Goal: Communication & Community: Answer question/provide support

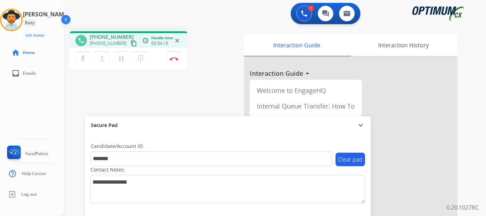
click at [188, 85] on div "phone [PHONE_NUMBER] [PHONE_NUMBER] content_copy access_time Call metrics Queue…" at bounding box center [266, 174] width 405 height 297
click at [171, 56] on button "Disconnect" at bounding box center [173, 58] width 15 height 15
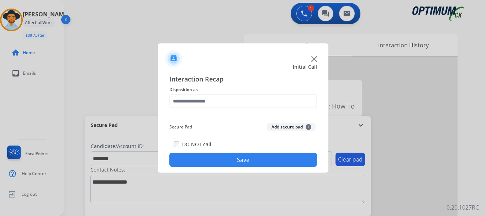
click at [277, 129] on button "Add secure pad +" at bounding box center [291, 127] width 48 height 9
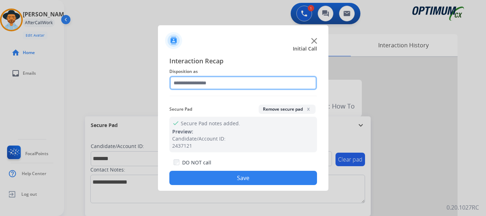
click at [206, 82] on input "text" at bounding box center [243, 83] width 148 height 14
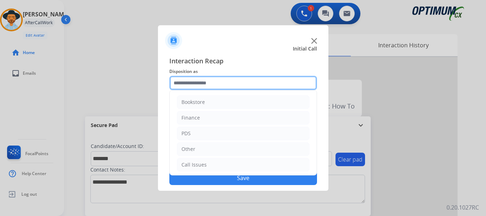
scroll to position [48, 0]
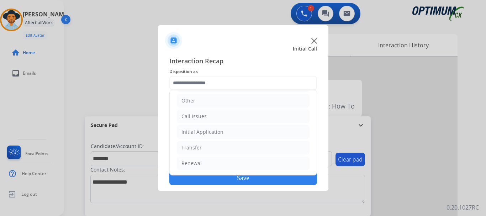
click at [243, 162] on li "Renewal" at bounding box center [243, 163] width 133 height 14
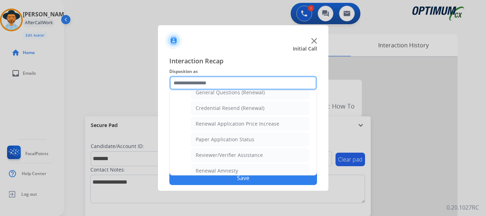
scroll to position [214, 0]
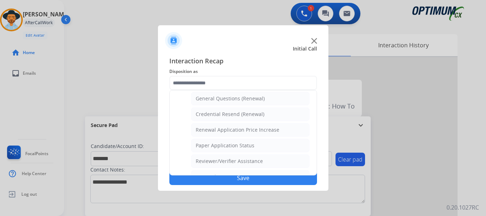
click at [269, 99] on li "General Questions (Renewal)" at bounding box center [250, 99] width 118 height 14
type input "**********"
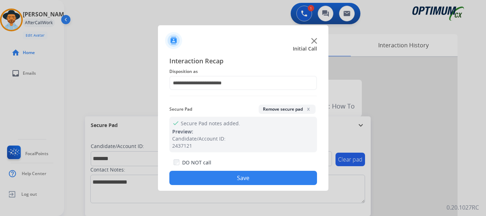
click at [246, 180] on button "Save" at bounding box center [243, 178] width 148 height 14
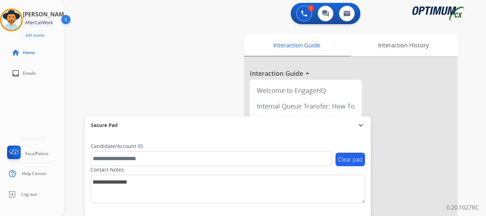
click at [182, 85] on div "swap_horiz Break voice bridge close_fullscreen Connect 3-Way Call merge_type Se…" at bounding box center [266, 174] width 405 height 297
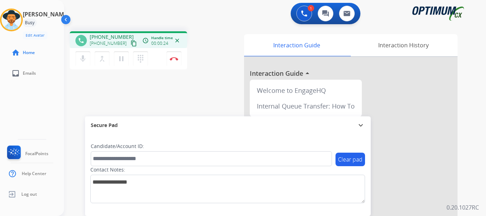
click at [83, 61] on mat-icon "mic" at bounding box center [83, 58] width 9 height 9
click at [81, 52] on button "mic_off Mute" at bounding box center [82, 58] width 15 height 15
click at [82, 59] on mat-icon "mic" at bounding box center [83, 58] width 9 height 9
drag, startPoint x: 95, startPoint y: 36, endPoint x: 125, endPoint y: 29, distance: 31.2
click at [125, 29] on div "phone [PHONE_NUMBER] [PHONE_NUMBER] content_copy access_time Call metrics Queue…" at bounding box center [266, 174] width 405 height 297
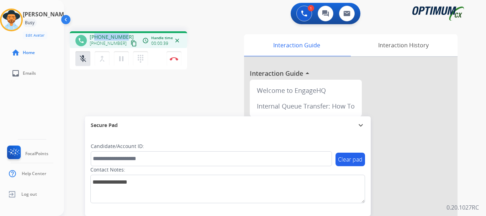
copy span "9394642210"
click at [87, 62] on button "mic_off Mute" at bounding box center [82, 58] width 15 height 15
click at [87, 62] on mat-icon "mic" at bounding box center [83, 58] width 9 height 9
click at [86, 57] on mat-icon "mic_off" at bounding box center [83, 58] width 9 height 9
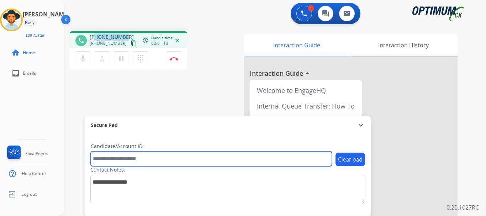
click at [123, 161] on input "text" at bounding box center [211, 158] width 241 height 15
type input "**********"
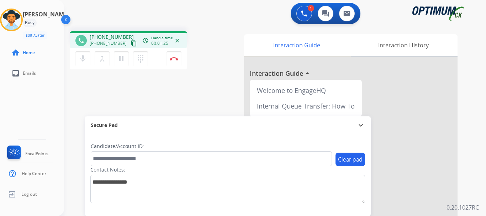
click at [86, 59] on mat-icon "mic" at bounding box center [83, 58] width 9 height 9
drag, startPoint x: 95, startPoint y: 35, endPoint x: 127, endPoint y: 34, distance: 32.0
click at [127, 34] on div "[PHONE_NUMBER] [PHONE_NUMBER] content_copy" at bounding box center [114, 40] width 48 height 14
copy span "9394642210"
click at [82, 60] on mat-icon "mic_off" at bounding box center [83, 58] width 9 height 9
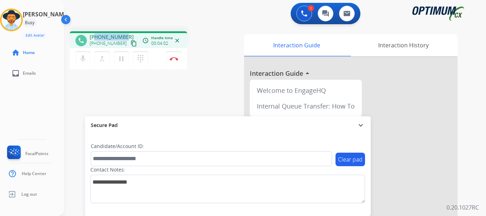
click at [85, 59] on mat-icon "mic" at bounding box center [83, 58] width 9 height 9
click at [82, 58] on mat-icon "mic_off" at bounding box center [83, 58] width 9 height 9
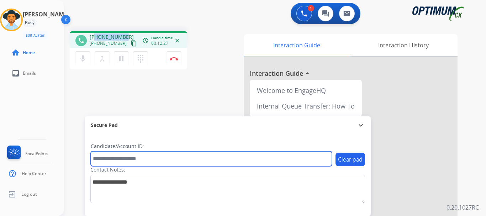
click at [127, 155] on input "text" at bounding box center [211, 158] width 241 height 15
paste input "*******"
type input "*******"
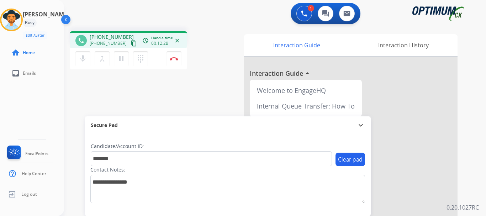
click at [177, 104] on div "phone [PHONE_NUMBER] [PHONE_NUMBER] content_copy access_time Call metrics Queue…" at bounding box center [266, 174] width 405 height 297
click at [153, 105] on div "phone [PHONE_NUMBER] [PHONE_NUMBER] content_copy access_time Call metrics Queue…" at bounding box center [266, 174] width 405 height 297
click at [203, 31] on div "phone [PHONE_NUMBER] [PHONE_NUMBER] content_copy access_time Call metrics Queue…" at bounding box center [266, 174] width 405 height 297
click at [175, 62] on button "Disconnect" at bounding box center [173, 58] width 15 height 15
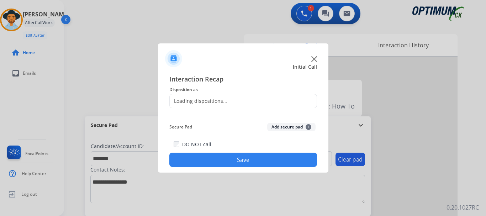
click at [282, 126] on button "Add secure pad +" at bounding box center [291, 127] width 48 height 9
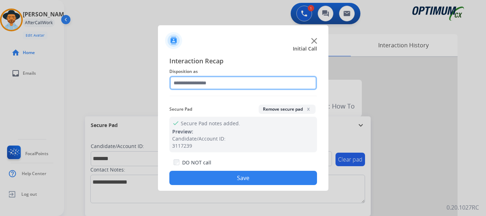
click at [224, 83] on input "text" at bounding box center [243, 83] width 148 height 14
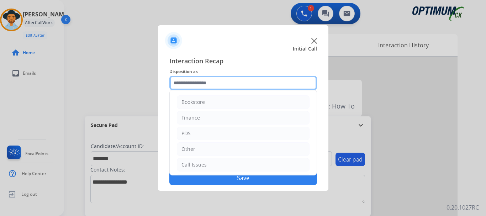
scroll to position [48, 0]
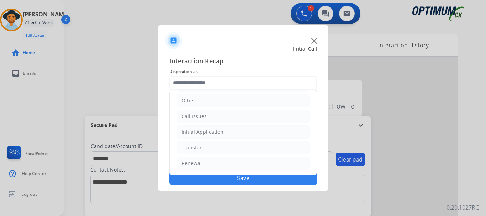
click at [228, 133] on li "Initial Application" at bounding box center [243, 132] width 133 height 14
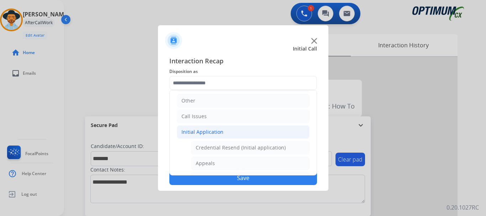
click at [231, 164] on li "Appeals" at bounding box center [250, 163] width 118 height 14
type input "*******"
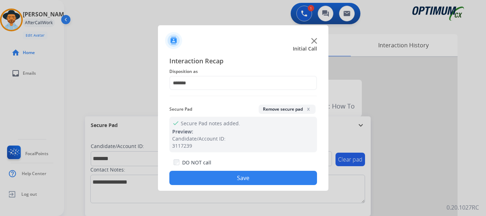
click at [233, 179] on button "Save" at bounding box center [243, 178] width 148 height 14
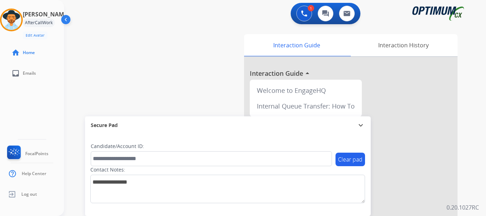
click at [160, 71] on div "swap_horiz Break voice bridge close_fullscreen Connect 3-Way Call merge_type Se…" at bounding box center [266, 174] width 405 height 297
click at [303, 15] on img at bounding box center [304, 13] width 6 height 6
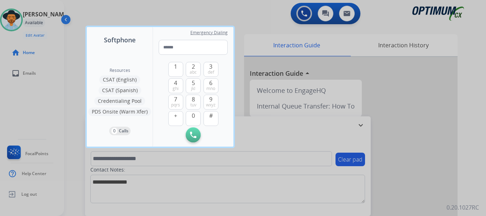
click at [202, 15] on div at bounding box center [243, 108] width 486 height 216
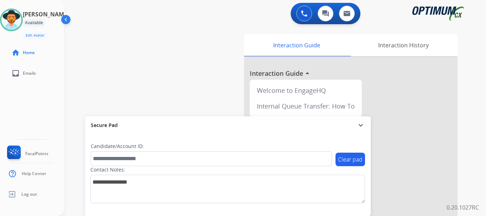
click at [303, 13] on img at bounding box center [304, 13] width 6 height 6
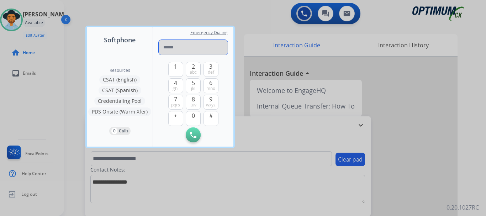
click at [206, 47] on input "tel" at bounding box center [193, 47] width 69 height 15
type input "**********"
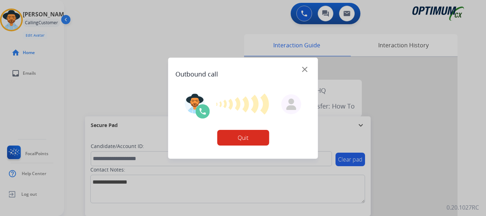
click at [230, 138] on button "Quit" at bounding box center [243, 138] width 52 height 16
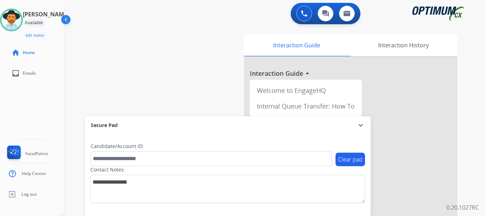
click at [18, 23] on img at bounding box center [11, 20] width 20 height 20
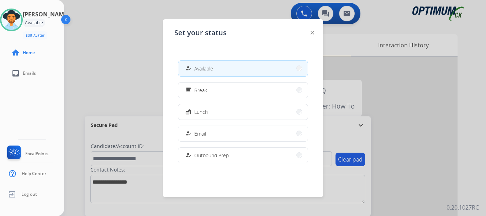
click at [212, 69] on span "Available" at bounding box center [203, 68] width 19 height 7
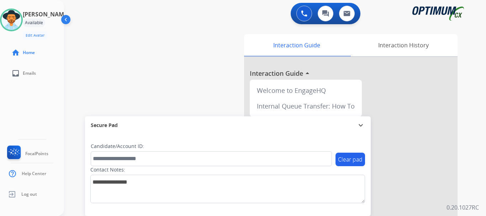
click at [304, 13] on img at bounding box center [304, 13] width 6 height 6
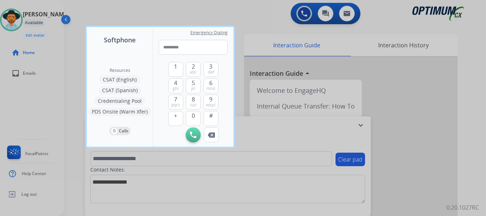
type input "**********"
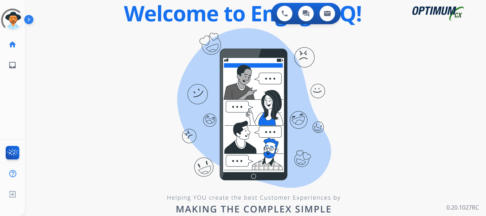
click at [29, 19] on img at bounding box center [30, 21] width 12 height 14
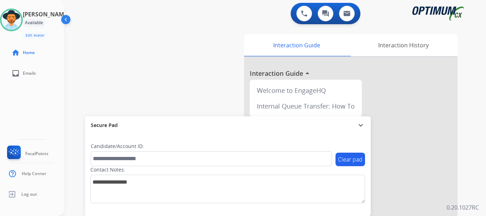
click at [175, 27] on div "swap_horiz Break voice bridge close_fullscreen Connect 3-Way Call merge_type Se…" at bounding box center [266, 174] width 405 height 297
click at [302, 18] on button at bounding box center [304, 14] width 16 height 16
click at [302, 16] on button at bounding box center [304, 14] width 16 height 16
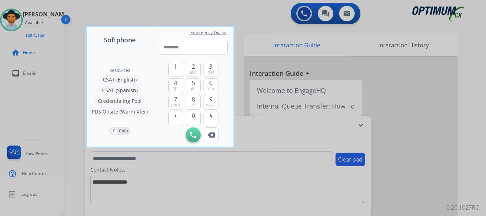
type input "**********"
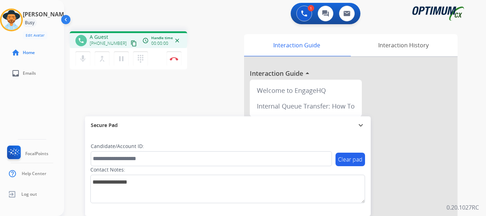
click at [171, 58] on img at bounding box center [174, 59] width 9 height 4
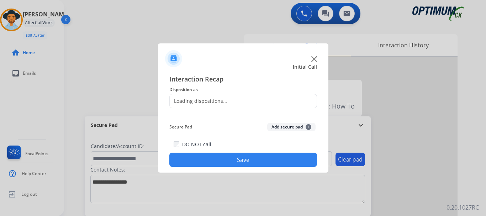
click at [271, 123] on button "Add secure pad +" at bounding box center [291, 127] width 48 height 9
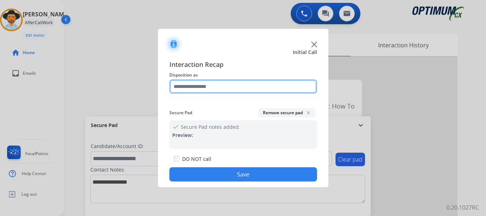
click at [241, 92] on input "text" at bounding box center [243, 86] width 148 height 14
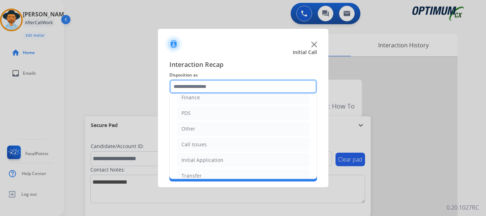
scroll to position [48, 0]
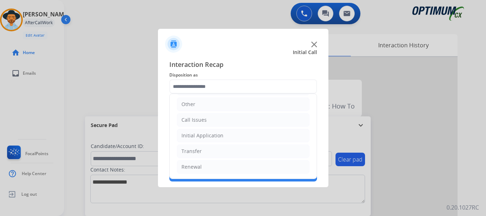
click at [239, 118] on li "Call Issues" at bounding box center [243, 120] width 133 height 14
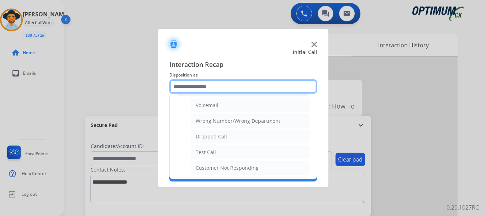
scroll to position [80, 0]
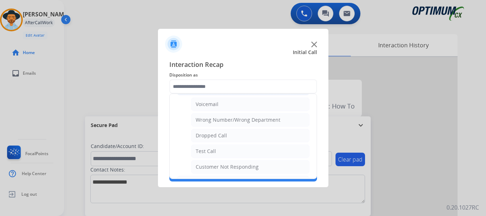
click at [240, 154] on li "Test Call" at bounding box center [250, 151] width 118 height 14
type input "*********"
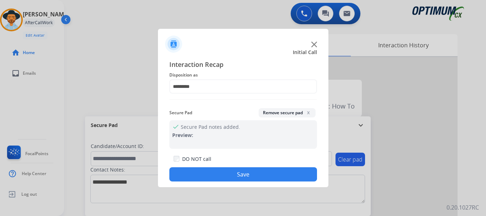
click at [240, 169] on button "Save" at bounding box center [243, 174] width 148 height 14
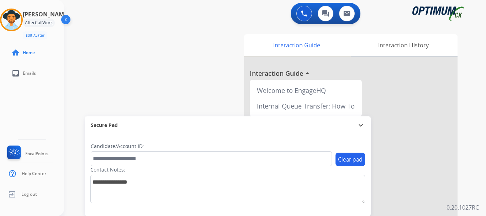
click at [164, 89] on div "swap_horiz Break voice bridge close_fullscreen Connect 3-Way Call merge_type Se…" at bounding box center [266, 174] width 405 height 297
click at [20, 22] on img at bounding box center [11, 20] width 20 height 20
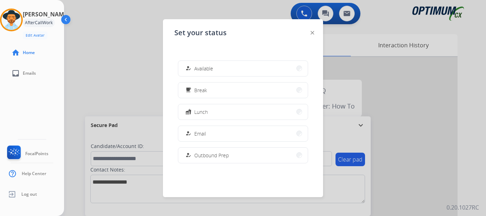
click at [262, 73] on button "how_to_reg Available" at bounding box center [242, 68] width 129 height 15
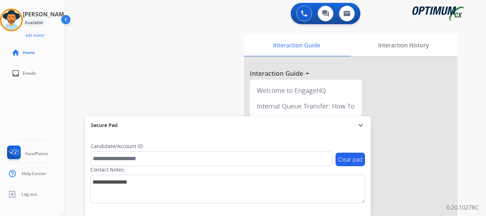
click at [190, 74] on div "swap_horiz Break voice bridge close_fullscreen Connect 3-Way Call merge_type Se…" at bounding box center [266, 174] width 405 height 297
click at [171, 43] on div "swap_horiz Break voice bridge close_fullscreen Connect 3-Way Call merge_type Se…" at bounding box center [266, 174] width 405 height 297
click at [20, 21] on img at bounding box center [11, 20] width 20 height 20
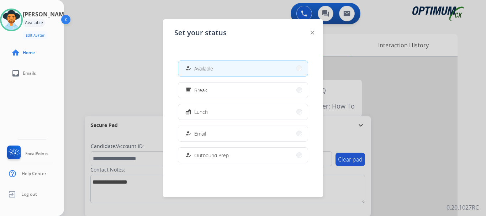
click at [201, 90] on span "Break" at bounding box center [200, 89] width 13 height 7
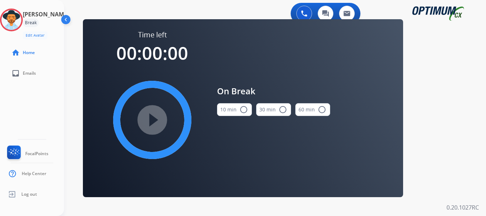
click at [238, 110] on button "10 min radio_button_unchecked" at bounding box center [234, 109] width 35 height 13
click at [152, 117] on mat-icon "play_circle_filled" at bounding box center [152, 120] width 9 height 9
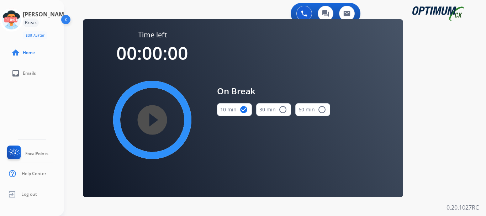
click at [23, 20] on icon at bounding box center [11, 20] width 23 height 23
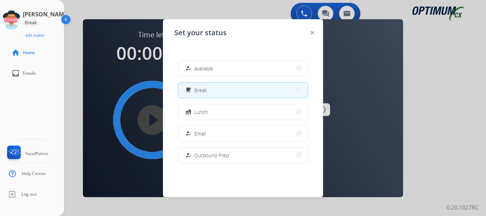
click at [214, 63] on button "how_to_reg Available" at bounding box center [242, 68] width 129 height 15
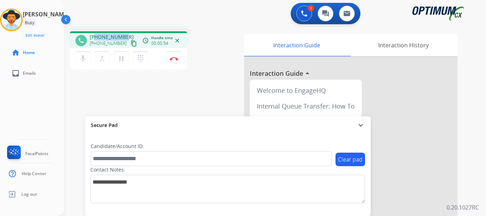
drag, startPoint x: 97, startPoint y: 34, endPoint x: 127, endPoint y: 31, distance: 30.8
click at [127, 31] on div "phone +17022716887 +17022716887 content_copy access_time Call metrics Queue 00:…" at bounding box center [266, 174] width 405 height 297
copy span "7022716887"
click at [133, 28] on div "phone +17022716887 +17022716887 content_copy access_time Call metrics Queue 00:…" at bounding box center [266, 174] width 405 height 297
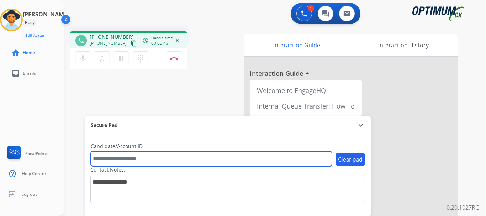
click at [173, 157] on input "text" at bounding box center [211, 158] width 241 height 15
paste input "*******"
type input "*******"
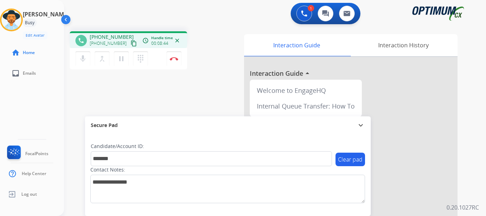
click at [153, 92] on div "phone +17022716887 +17022716887 content_copy access_time Call metrics Queue 00:…" at bounding box center [266, 174] width 405 height 297
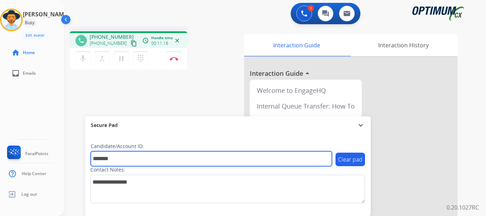
click at [155, 158] on input "*******" at bounding box center [211, 158] width 241 height 15
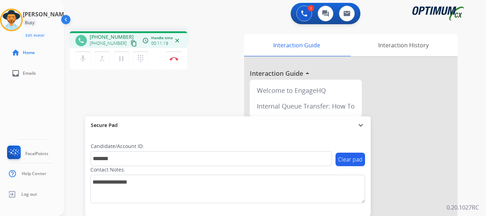
click at [162, 108] on div "phone +17022716887 +17022716887 content_copy access_time Call metrics Queue 00:…" at bounding box center [266, 174] width 405 height 297
click at [174, 61] on button "Disconnect" at bounding box center [173, 58] width 15 height 15
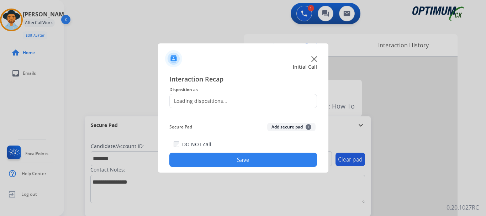
click at [270, 124] on button "Add secure pad +" at bounding box center [291, 127] width 48 height 9
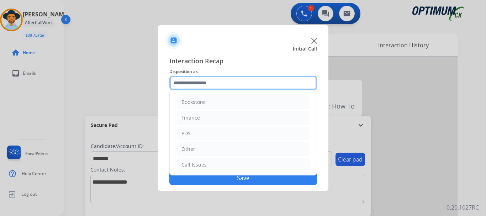
click at [240, 85] on input "text" at bounding box center [243, 83] width 148 height 14
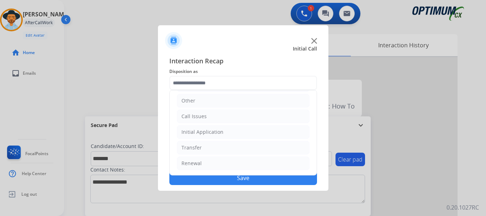
click at [239, 165] on li "Renewal" at bounding box center [243, 163] width 133 height 14
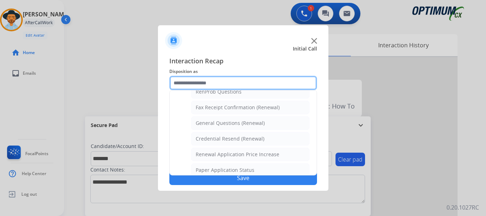
scroll to position [188, 0]
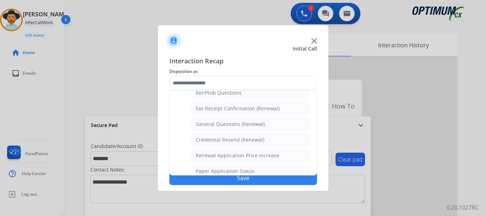
click at [259, 124] on div "General Questions (Renewal)" at bounding box center [230, 124] width 69 height 7
type input "**********"
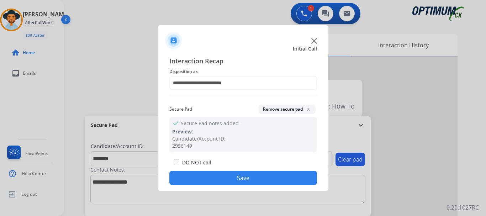
click at [243, 183] on button "Save" at bounding box center [243, 178] width 148 height 14
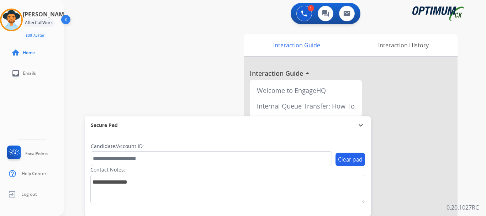
click at [195, 82] on div "swap_horiz Break voice bridge close_fullscreen Connect 3-Way Call merge_type Se…" at bounding box center [266, 174] width 405 height 297
click at [179, 76] on div "swap_horiz Break voice bridge close_fullscreen Connect 3-Way Call merge_type Se…" at bounding box center [266, 174] width 405 height 297
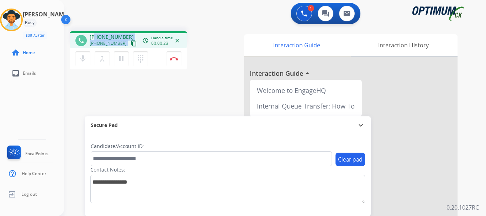
drag, startPoint x: 96, startPoint y: 36, endPoint x: 130, endPoint y: 32, distance: 34.6
click at [130, 32] on div "phone +17577770191 +17577770191 content_copy access_time Call metrics Queue 00:…" at bounding box center [128, 39] width 117 height 17
copy div "7577770191 +17577770191 content_copy access_time Call metrics Queue 00:17 Hold …"
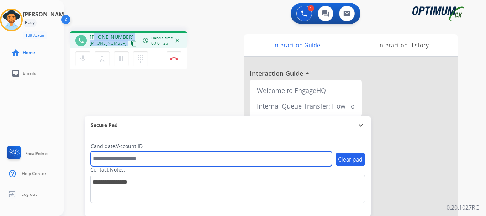
click at [149, 159] on input "text" at bounding box center [211, 158] width 241 height 15
paste input "*******"
type input "*******"
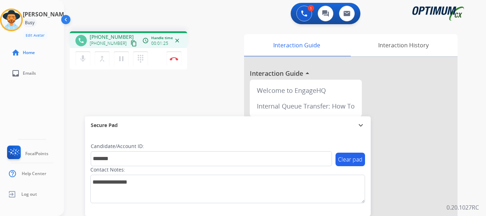
click at [180, 103] on div "phone +17577770191 +17577770191 content_copy access_time Call metrics Queue 00:…" at bounding box center [266, 174] width 405 height 297
click at [169, 60] on button "Disconnect" at bounding box center [173, 58] width 15 height 15
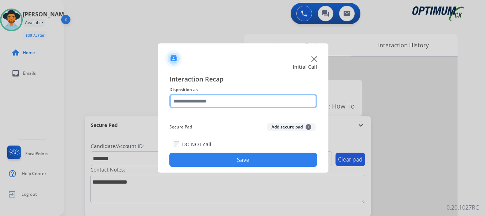
click at [238, 100] on input "text" at bounding box center [243, 101] width 148 height 14
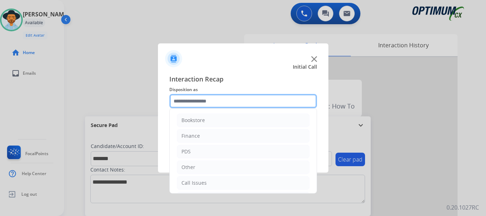
scroll to position [48, 0]
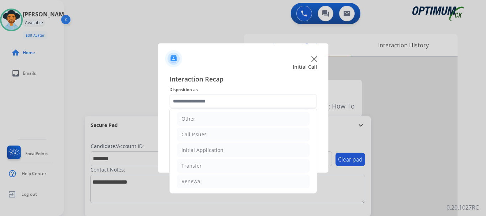
click at [226, 149] on li "Initial Application" at bounding box center [243, 150] width 133 height 14
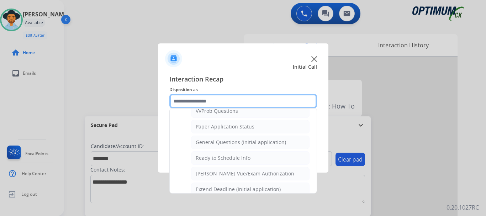
scroll to position [391, 0]
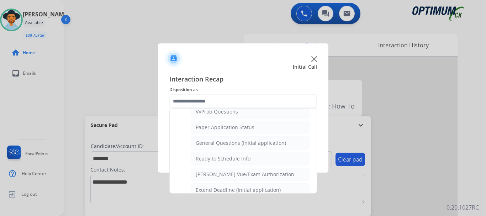
click at [261, 147] on li "General Questions (Initial application)" at bounding box center [250, 143] width 118 height 14
type input "**********"
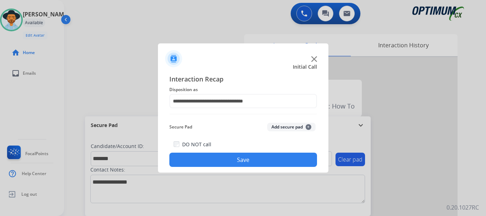
click at [259, 156] on button "Save" at bounding box center [243, 160] width 148 height 14
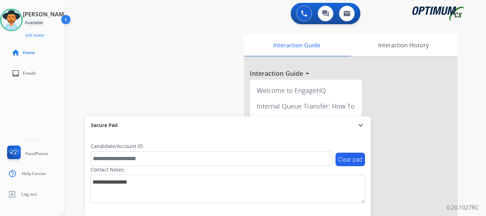
click at [206, 84] on div "swap_horiz Break voice bridge close_fullscreen Connect 3-Way Call merge_type Se…" at bounding box center [266, 174] width 405 height 297
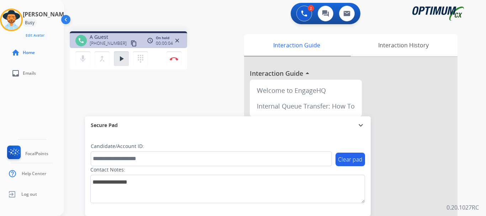
click at [206, 98] on div "phone A Guest +13478859291 content_copy access_time Call metrics Queue 00:13 Ho…" at bounding box center [266, 174] width 405 height 297
click at [210, 97] on div "phone +13478859291 +13478859291 content_copy access_time Call metrics Queue 00:…" at bounding box center [266, 174] width 405 height 297
drag, startPoint x: 94, startPoint y: 37, endPoint x: 124, endPoint y: 32, distance: 29.9
click at [124, 32] on div "phone +13478859291 +13478859291 content_copy access_time Call metrics Queue 00:…" at bounding box center [128, 39] width 117 height 17
copy span "3478859291"
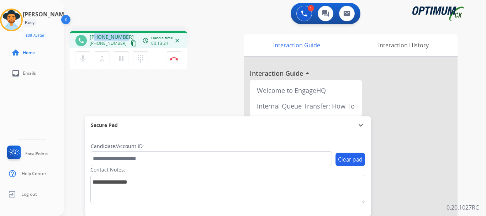
click at [84, 59] on mat-icon "mic" at bounding box center [83, 58] width 9 height 9
click at [82, 61] on mat-icon "mic_off" at bounding box center [83, 58] width 9 height 9
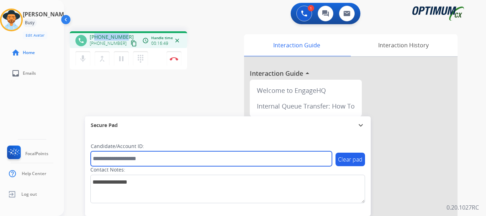
click at [143, 161] on input "text" at bounding box center [211, 158] width 241 height 15
paste input "*******"
type input "*******"
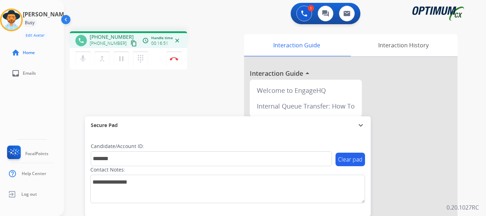
click at [144, 107] on div "phone +13478859291 +13478859291 content_copy access_time Call metrics Queue 00:…" at bounding box center [266, 174] width 405 height 297
click at [144, 104] on div "phone +13478859291 +13478859291 content_copy access_time Call metrics Queue 00:…" at bounding box center [266, 174] width 405 height 297
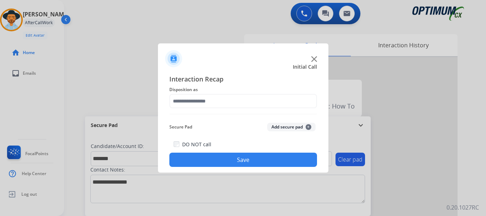
click at [286, 127] on button "Add secure pad +" at bounding box center [291, 127] width 48 height 9
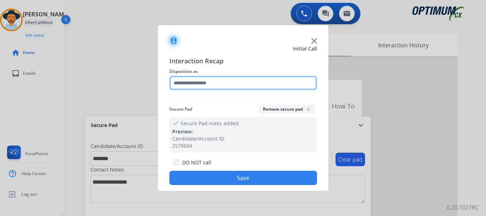
click at [234, 82] on input "text" at bounding box center [243, 83] width 148 height 14
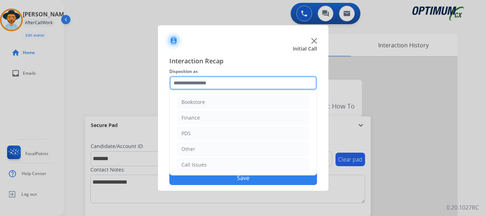
scroll to position [48, 0]
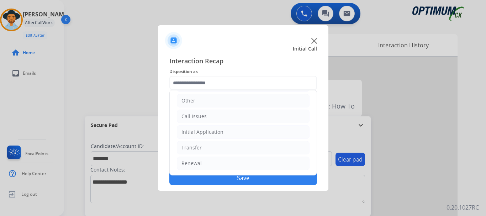
click at [257, 164] on li "Renewal" at bounding box center [243, 163] width 133 height 14
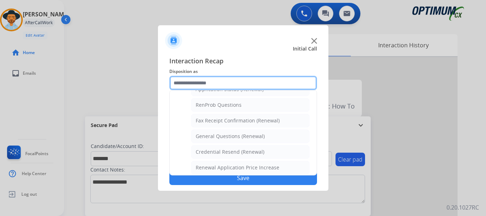
scroll to position [174, 0]
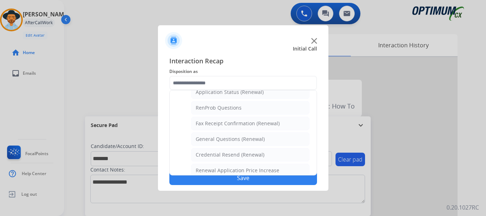
click at [269, 138] on li "General Questions (Renewal)" at bounding box center [250, 139] width 118 height 14
type input "**********"
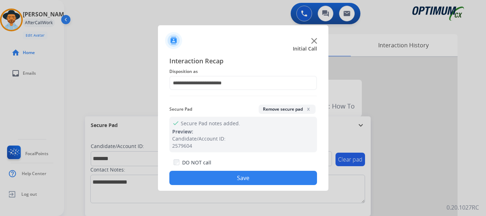
click at [255, 176] on button "Save" at bounding box center [243, 178] width 148 height 14
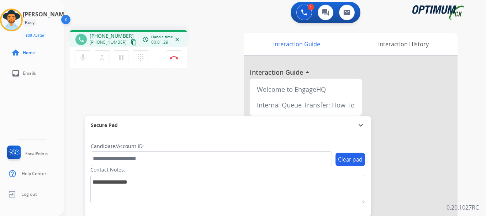
scroll to position [0, 0]
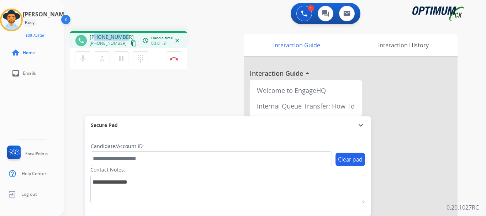
drag, startPoint x: 123, startPoint y: 36, endPoint x: 96, endPoint y: 35, distance: 27.4
click at [96, 35] on span "+12025156427" at bounding box center [112, 36] width 44 height 7
copy span "2025156427"
click at [82, 57] on mat-icon "mic" at bounding box center [83, 58] width 9 height 9
click at [85, 62] on mat-icon "mic_off" at bounding box center [83, 58] width 9 height 9
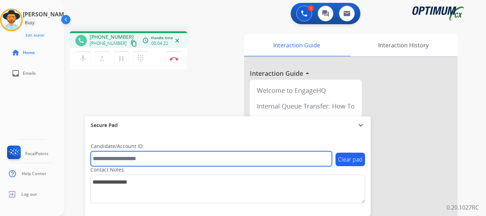
click at [143, 159] on input "text" at bounding box center [211, 158] width 241 height 15
paste input "*******"
type input "*******"
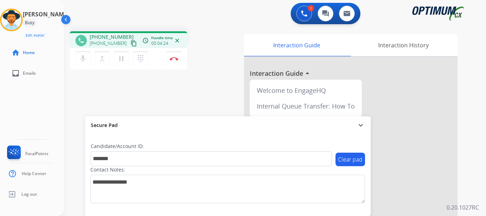
click at [119, 104] on div "phone +12025156427 +12025156427 content_copy access_time Call metrics Queue 00:…" at bounding box center [266, 174] width 405 height 297
click at [172, 58] on img at bounding box center [174, 59] width 9 height 4
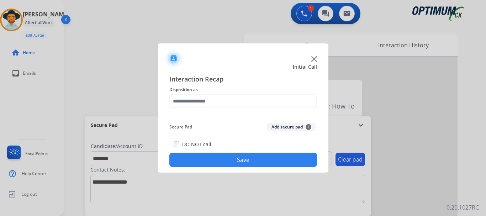
click at [277, 128] on button "Add secure pad +" at bounding box center [291, 127] width 48 height 9
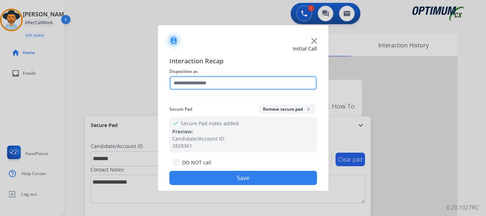
click at [221, 87] on input "text" at bounding box center [243, 83] width 148 height 14
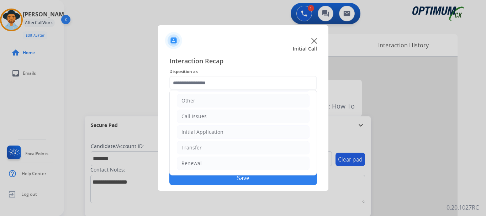
click at [230, 165] on li "Renewal" at bounding box center [243, 163] width 133 height 14
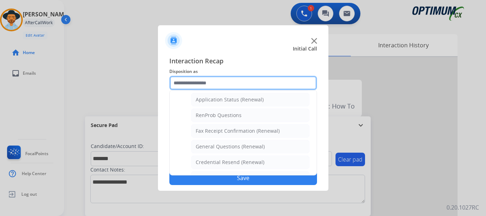
scroll to position [275, 0]
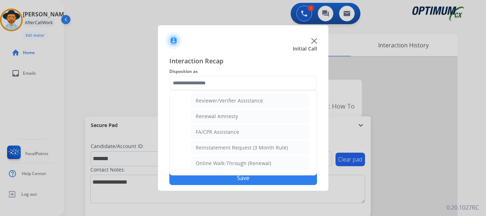
click at [264, 98] on li "Reviewer/Verifier Assistance" at bounding box center [250, 101] width 118 height 14
type input "**********"
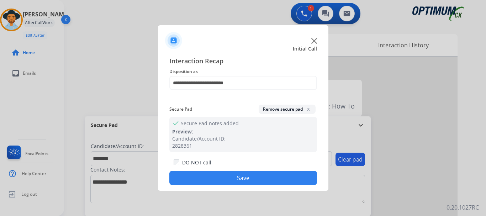
click at [241, 183] on button "Save" at bounding box center [243, 178] width 148 height 14
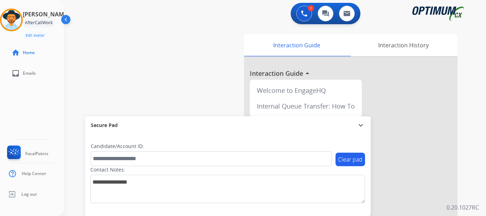
click at [185, 76] on div "swap_horiz Break voice bridge close_fullscreen Connect 3-Way Call merge_type Se…" at bounding box center [266, 174] width 405 height 297
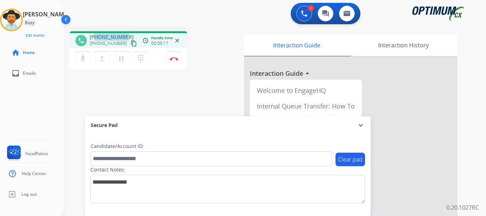
drag, startPoint x: 96, startPoint y: 37, endPoint x: 127, endPoint y: 30, distance: 31.9
click at [127, 30] on div "phone +12104396460 +12104396460 content_copy access_time Call metrics Queue 00:…" at bounding box center [266, 174] width 405 height 297
copy span "2104396460"
click at [129, 26] on div "phone +12104396460 +12104396460 content_copy access_time Call metrics Queue 00:…" at bounding box center [266, 174] width 405 height 297
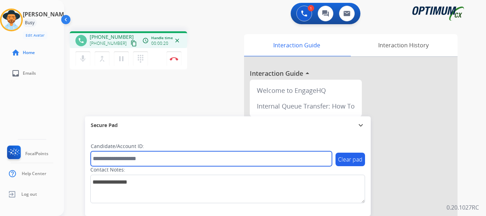
click at [148, 163] on input "text" at bounding box center [211, 158] width 241 height 15
type input "********"
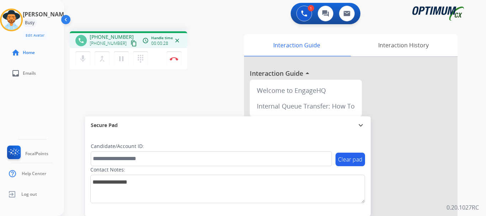
click at [207, 84] on div "phone +12104396460 +12104396460 content_copy access_time Call metrics Queue 00:…" at bounding box center [266, 174] width 405 height 297
